Goal: Transaction & Acquisition: Purchase product/service

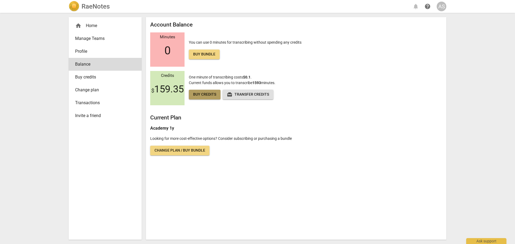
click at [204, 93] on span "Buy credits" at bounding box center [204, 94] width 23 height 5
click at [206, 95] on span "Buy credits" at bounding box center [204, 94] width 23 height 5
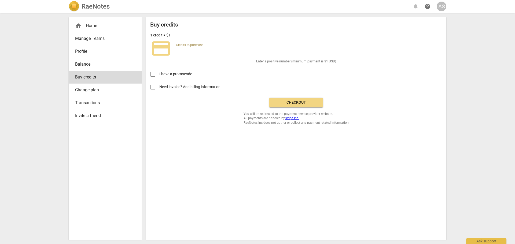
click at [189, 51] on input "number" at bounding box center [307, 51] width 262 height 8
type input "140"
click at [119, 76] on span "Buy credits" at bounding box center [103, 77] width 56 height 6
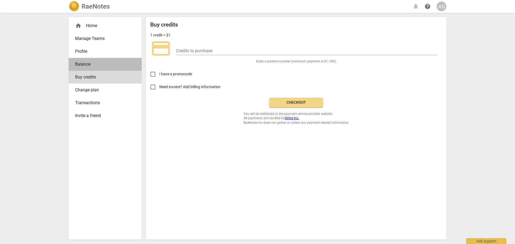
click at [89, 67] on span "Balance" at bounding box center [103, 64] width 56 height 6
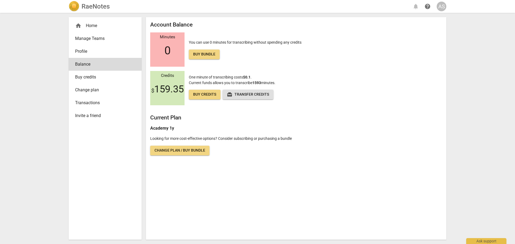
click at [209, 93] on span "Buy credits" at bounding box center [204, 94] width 23 height 5
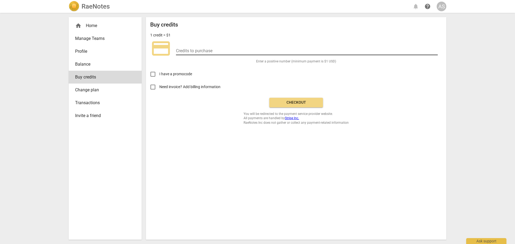
click at [202, 52] on input "number" at bounding box center [307, 51] width 262 height 8
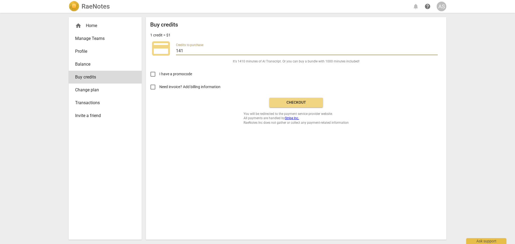
type input "141"
click at [286, 99] on button "Checkout" at bounding box center [296, 103] width 54 height 10
